Goal: Task Accomplishment & Management: Use online tool/utility

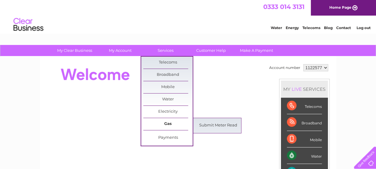
click at [174, 124] on link "Gas" at bounding box center [167, 124] width 49 height 12
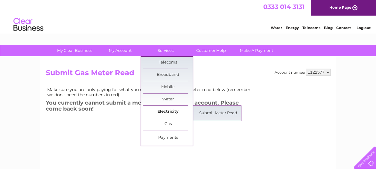
click at [166, 115] on link "Electricity" at bounding box center [167, 112] width 49 height 12
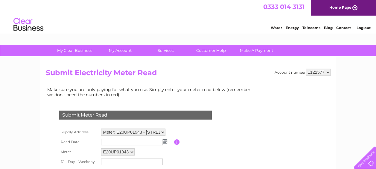
click at [164, 134] on select "Meter: E20UP01943 - [STREET_ADDRESS]" at bounding box center [133, 131] width 64 height 7
click at [164, 134] on select "Meter: E20UP01943 - [STREET_ADDRESS]" at bounding box center [133, 132] width 64 height 8
click at [209, 94] on td "Make sure you are only paying for what you use. Simply enter your meter read be…" at bounding box center [150, 92] width 209 height 13
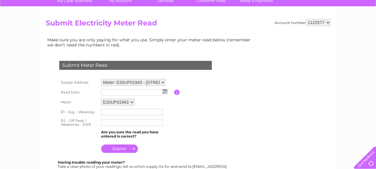
scroll to position [90, 0]
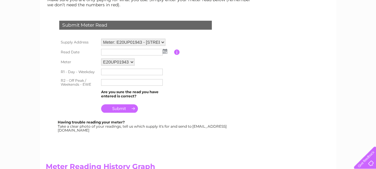
click at [164, 50] on img at bounding box center [165, 51] width 4 height 5
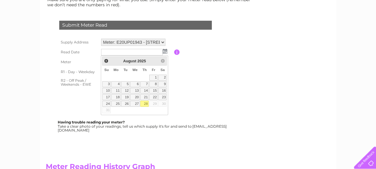
click at [145, 101] on link "28" at bounding box center [144, 103] width 8 height 6
type input "2025/08/28"
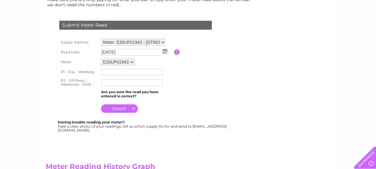
click at [108, 71] on input "text" at bounding box center [132, 71] width 62 height 7
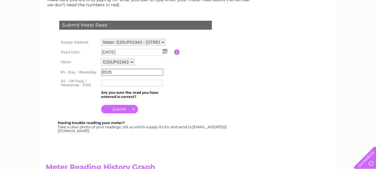
type input "8535"
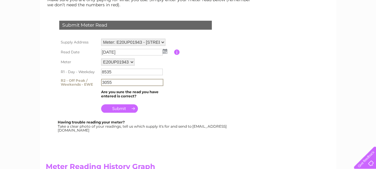
type input "3055"
click at [118, 109] on input "submit" at bounding box center [119, 108] width 37 height 8
